Goal: Find specific page/section: Find specific page/section

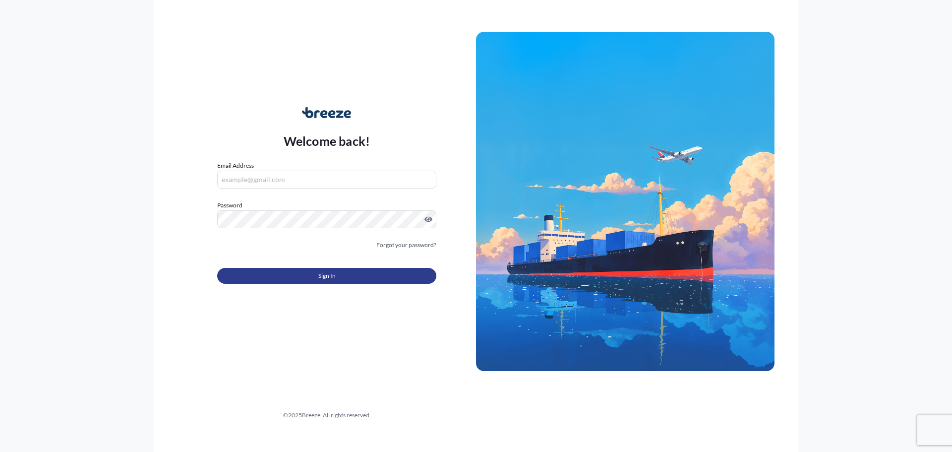
type input "[PERSON_NAME][EMAIL_ADDRESS][DOMAIN_NAME]"
click at [283, 278] on button "Sign In" at bounding box center [326, 276] width 219 height 16
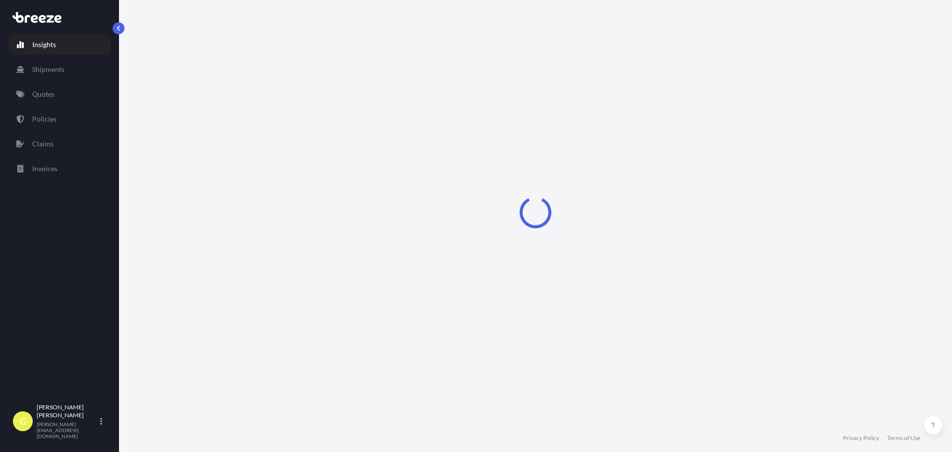
select select "2025"
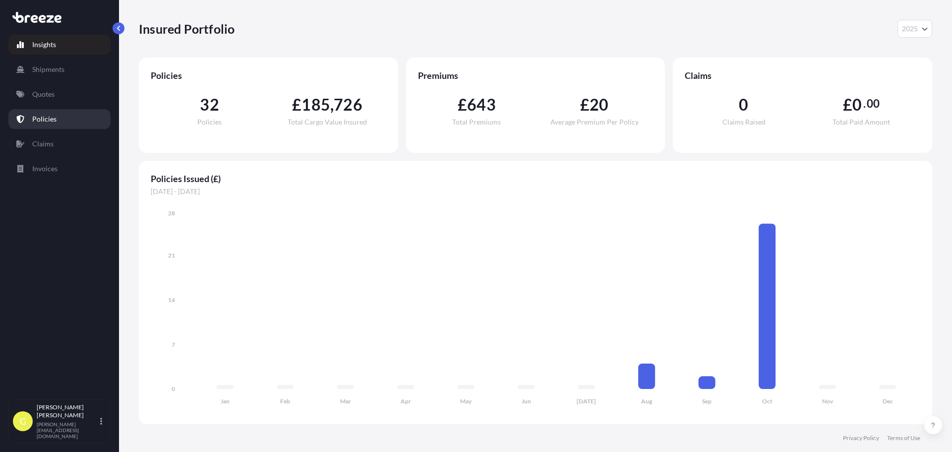
click at [58, 116] on link "Policies" at bounding box center [59, 119] width 102 height 20
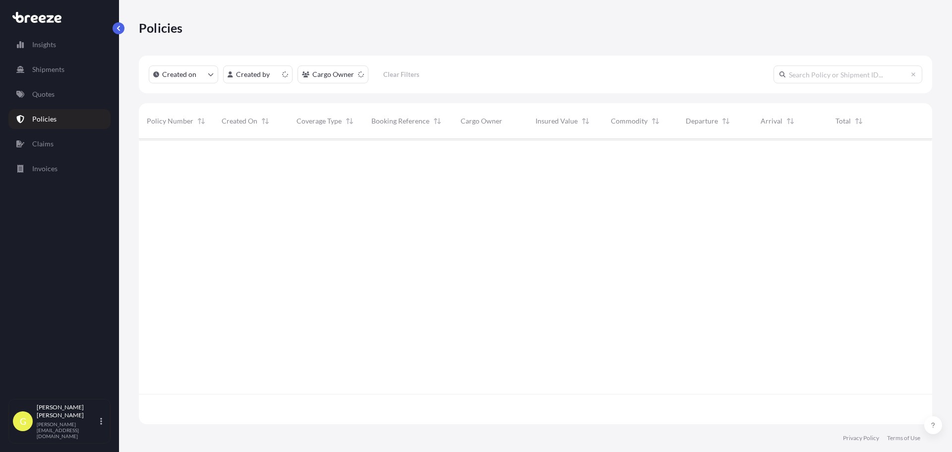
scroll to position [283, 786]
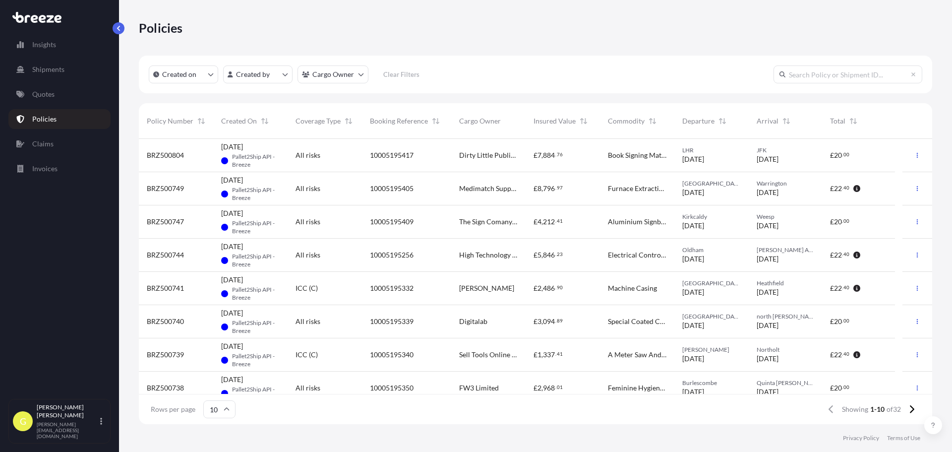
click at [299, 165] on div "All risks" at bounding box center [325, 155] width 74 height 33
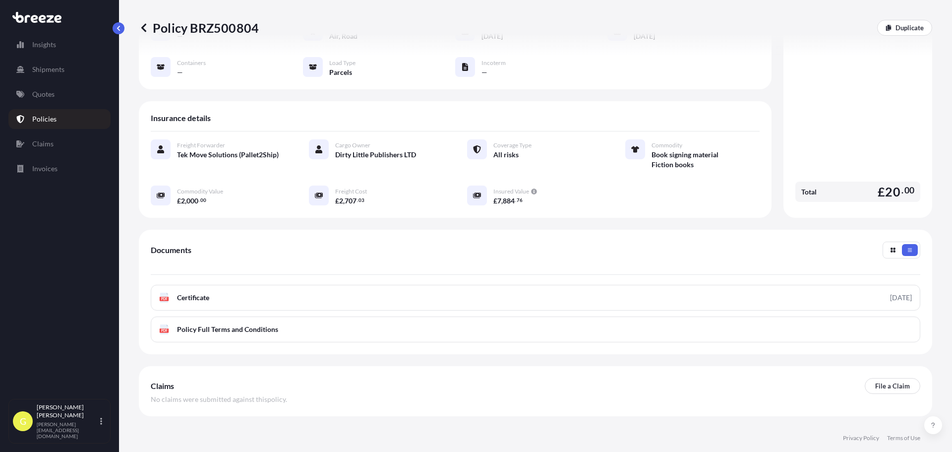
scroll to position [145, 0]
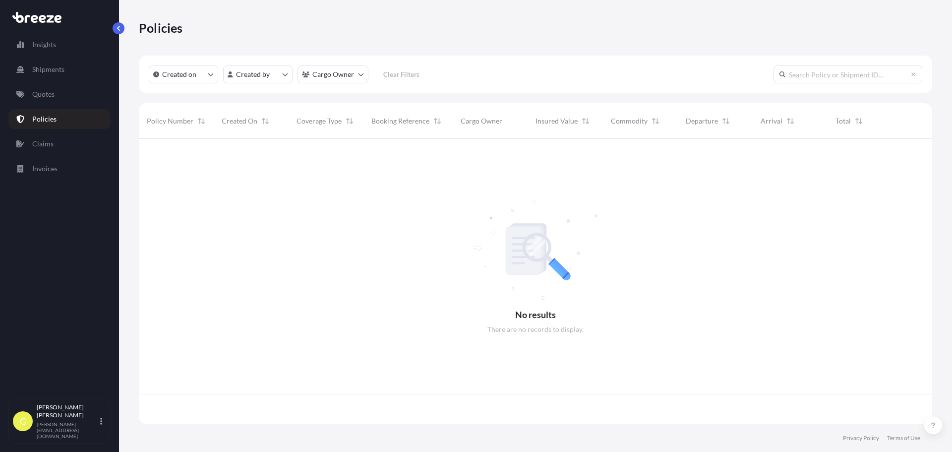
scroll to position [283, 786]
